Goal: Navigation & Orientation: Find specific page/section

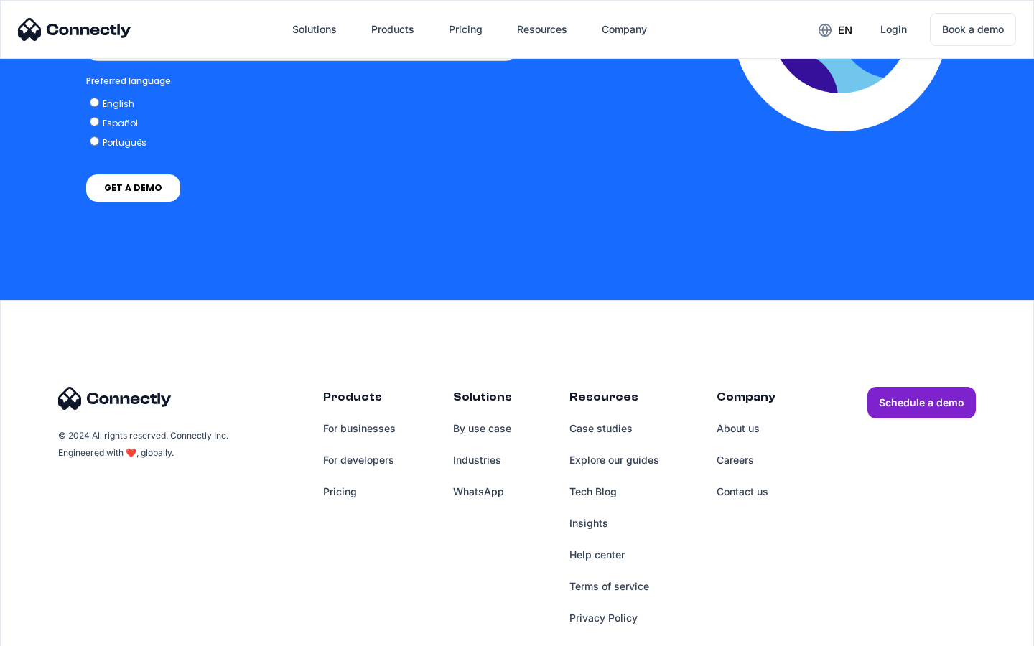
scroll to position [3155, 0]
